Goal: Information Seeking & Learning: Learn about a topic

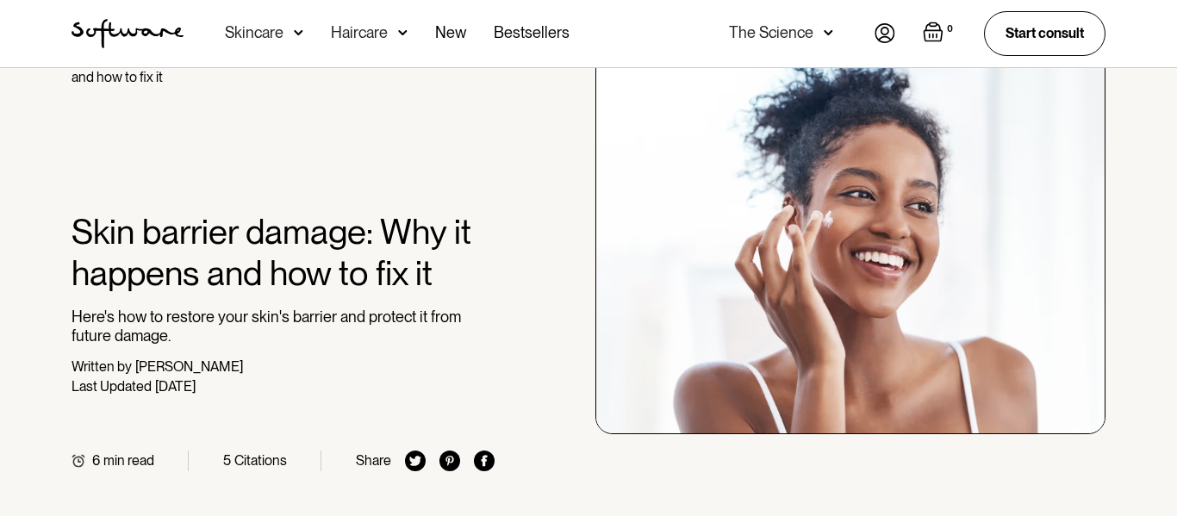
scroll to position [73, 0]
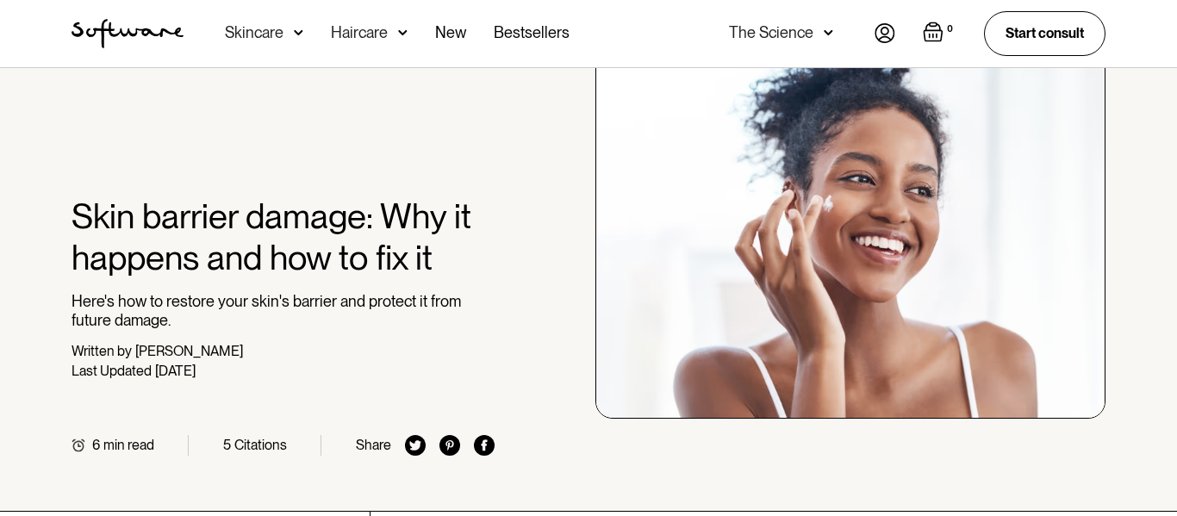
click at [423, 275] on h1 "Skin barrier damage: Why it happens and how to fix it" at bounding box center [283, 237] width 423 height 83
click at [411, 228] on h1 "Skin barrier damage: Why it happens and how to fix it" at bounding box center [283, 237] width 423 height 83
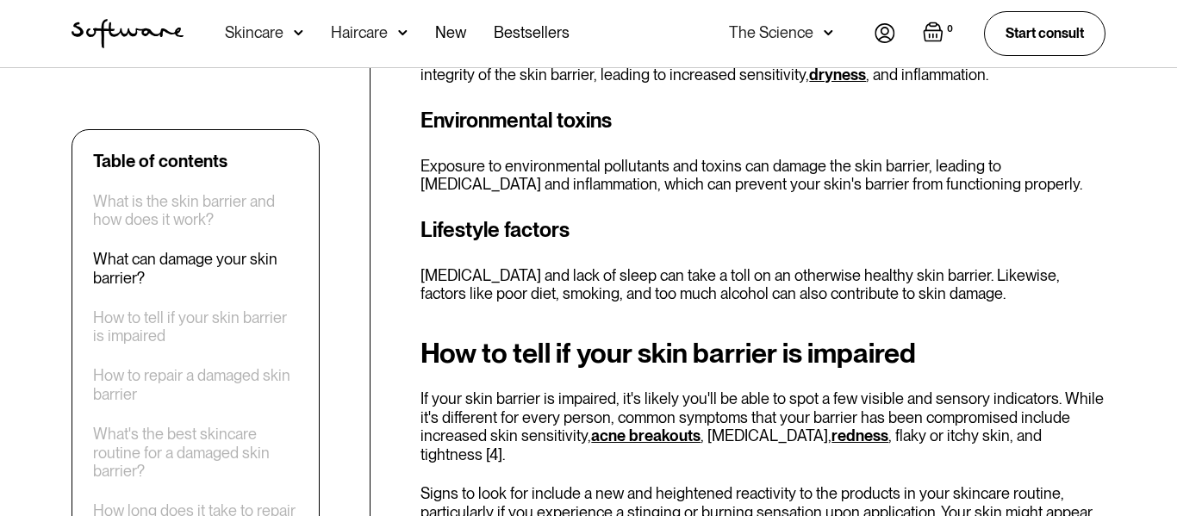
scroll to position [1969, 0]
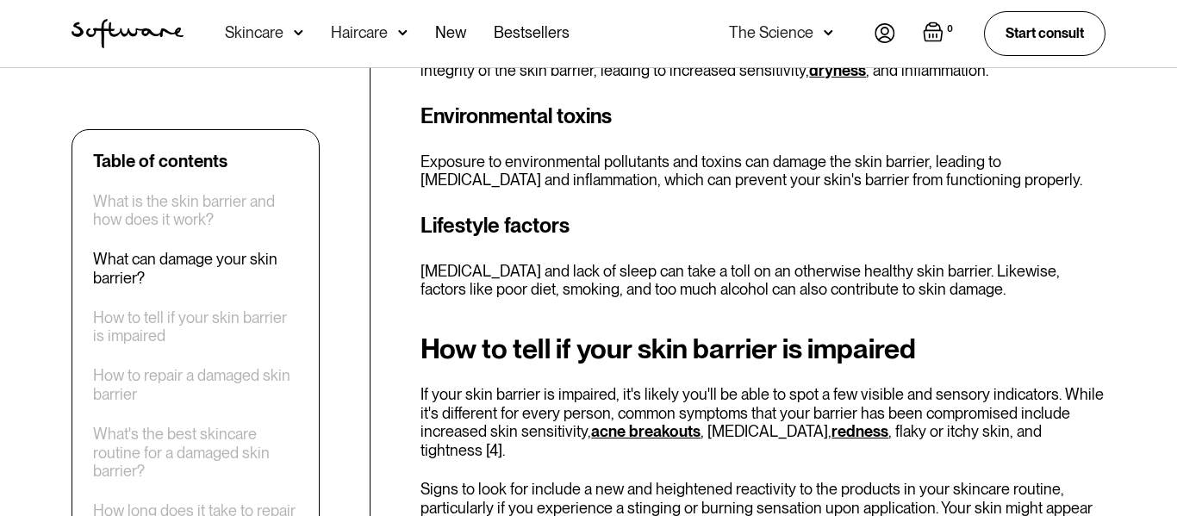
click at [668, 422] on link "acne breakouts" at bounding box center [645, 431] width 109 height 18
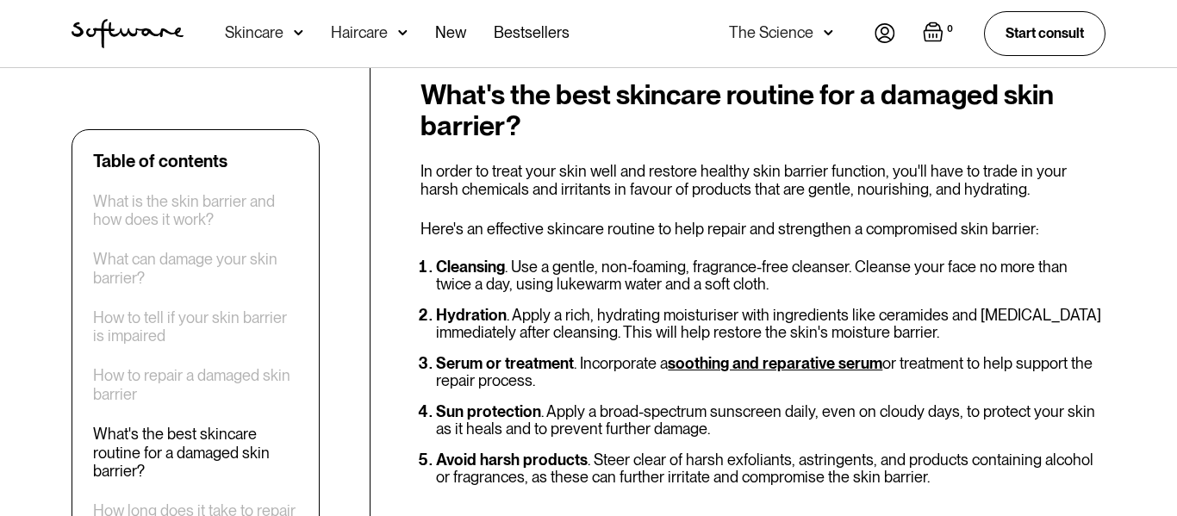
scroll to position [3494, 0]
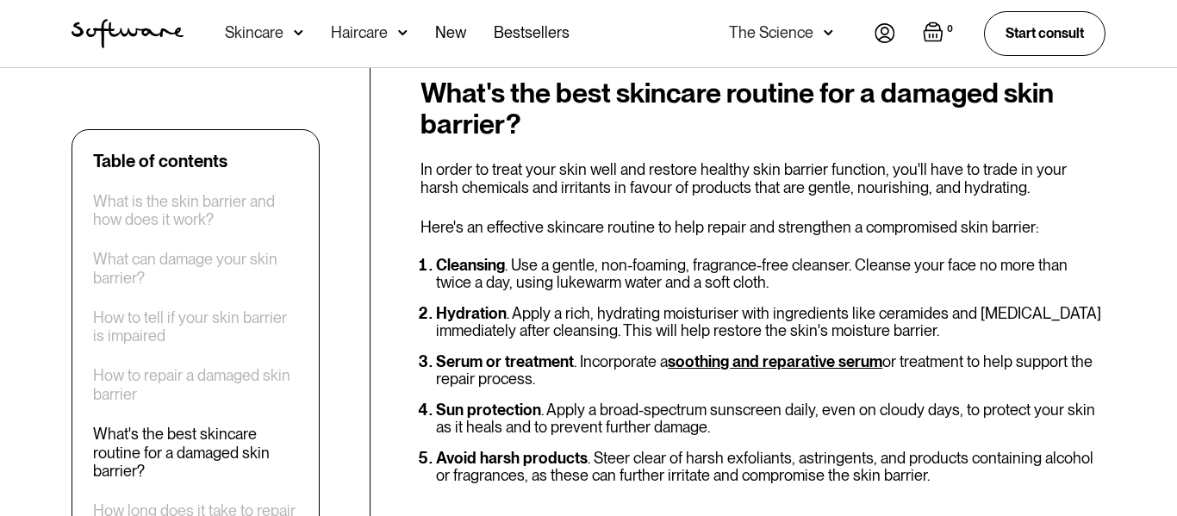
click at [873, 352] on link "soothing and reparative serum" at bounding box center [775, 361] width 215 height 18
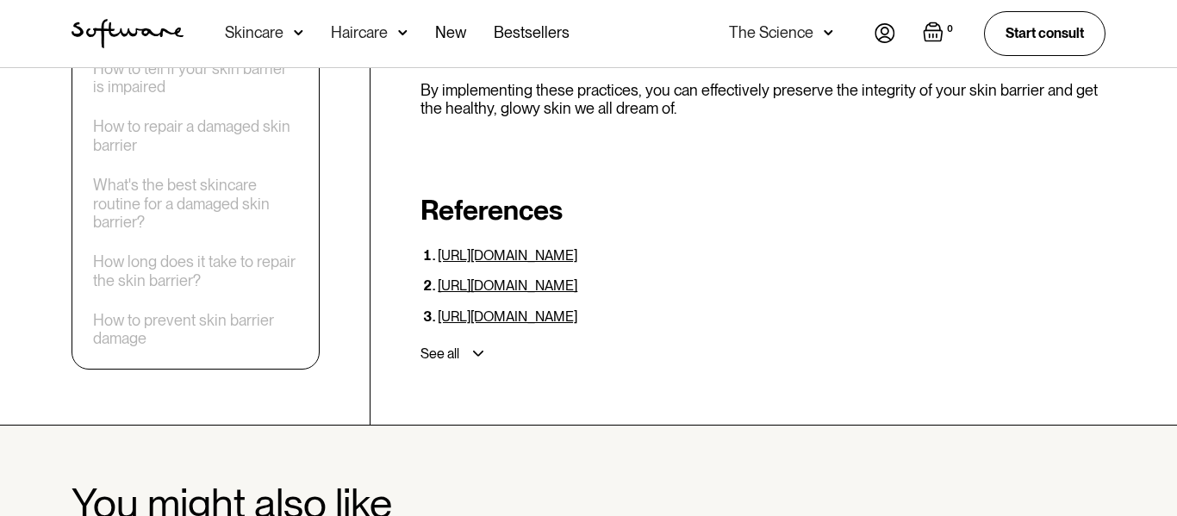
scroll to position [4528, 0]
click at [478, 338] on div "See all" at bounding box center [760, 353] width 692 height 31
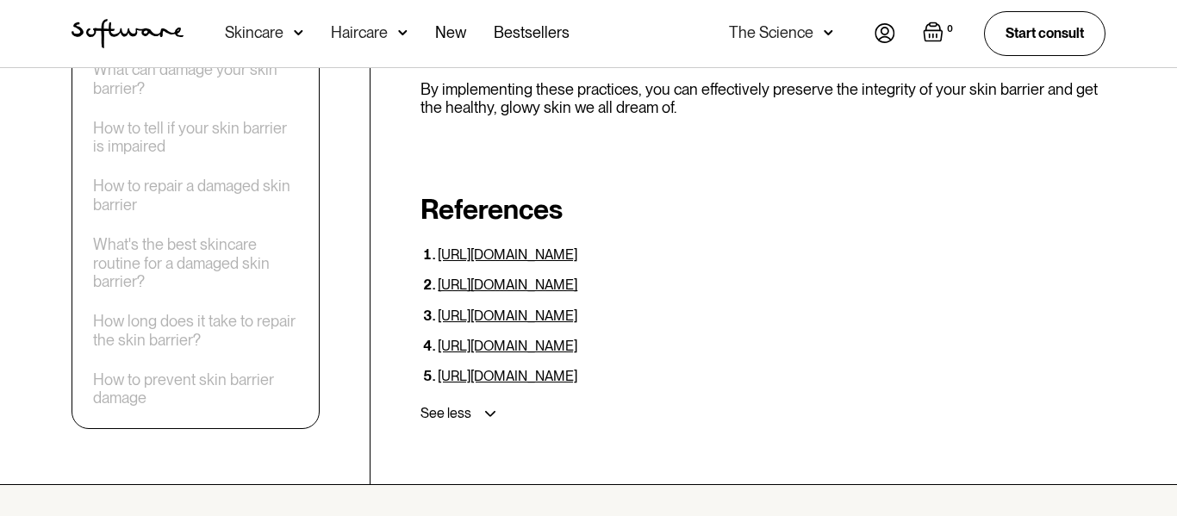
click at [577, 246] on link "[URL][DOMAIN_NAME]" at bounding box center [508, 254] width 140 height 16
